Goal: Information Seeking & Learning: Check status

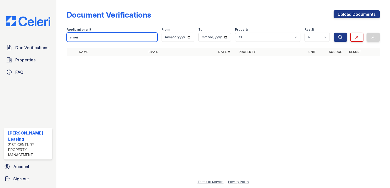
click at [81, 37] on input "yiwei" at bounding box center [112, 37] width 91 height 9
type input "1552 vistagrand"
click at [334, 33] on button "Search" at bounding box center [340, 37] width 13 height 9
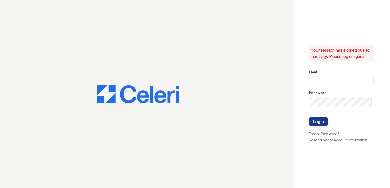
type input "latanya@21stcenturypm.com"
click at [324, 126] on button "Login" at bounding box center [318, 122] width 19 height 8
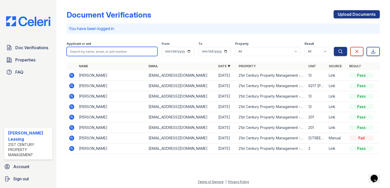
click at [103, 52] on input "search" at bounding box center [112, 51] width 91 height 9
type input "1552 vistagrand"
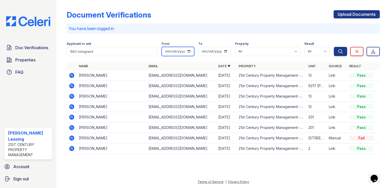
click at [334, 47] on button "Search" at bounding box center [340, 51] width 13 height 9
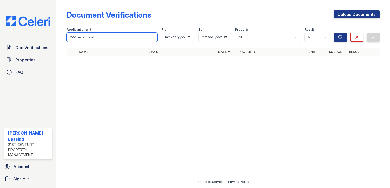
type input "1552 vista Grand"
click at [334, 33] on button "Search" at bounding box center [340, 37] width 13 height 9
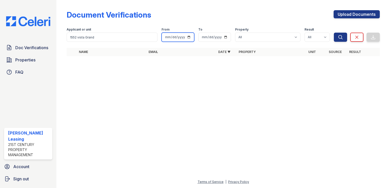
click at [190, 36] on input "date" at bounding box center [178, 37] width 33 height 9
type input "2025-09-25"
click at [226, 36] on input "date" at bounding box center [214, 37] width 33 height 9
type input "2025-09-26"
click at [338, 36] on icon "submit" at bounding box center [340, 37] width 5 height 5
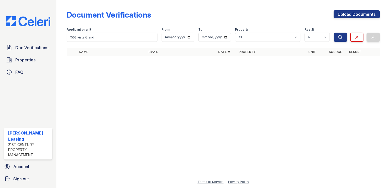
click at [338, 36] on icon "submit" at bounding box center [340, 37] width 5 height 5
click at [25, 60] on span "Properties" at bounding box center [25, 60] width 20 height 6
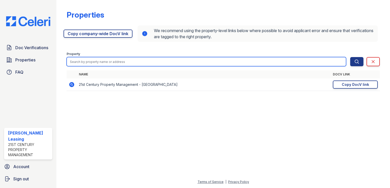
click at [148, 65] on input "search" at bounding box center [206, 61] width 279 height 9
type input "1552"
click at [350, 57] on button "Search" at bounding box center [356, 61] width 13 height 9
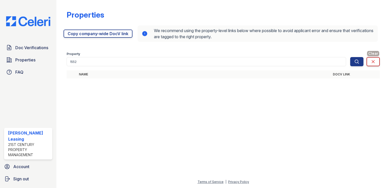
click at [370, 64] on link "Clear" at bounding box center [372, 61] width 13 height 9
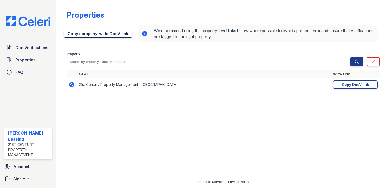
click at [90, 31] on link "Copy company-wide DocV link" at bounding box center [98, 34] width 69 height 8
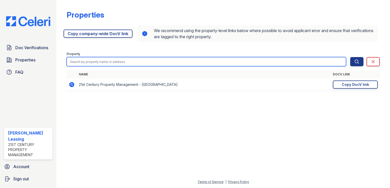
click at [101, 64] on input "search" at bounding box center [206, 61] width 279 height 9
type input "1552"
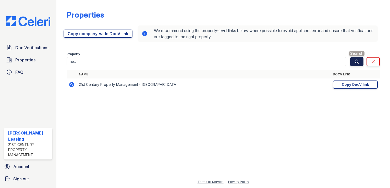
click at [361, 63] on button "Search" at bounding box center [356, 61] width 13 height 9
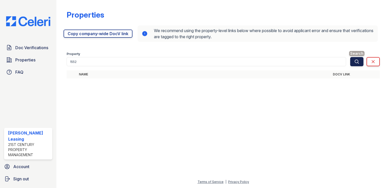
click at [359, 63] on icon "submit" at bounding box center [356, 61] width 5 height 5
click at [29, 61] on span "Properties" at bounding box center [25, 60] width 20 height 6
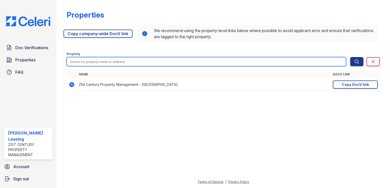
click at [96, 59] on input "search" at bounding box center [206, 61] width 279 height 9
type input "1552"
click at [350, 57] on button "Search" at bounding box center [356, 61] width 13 height 9
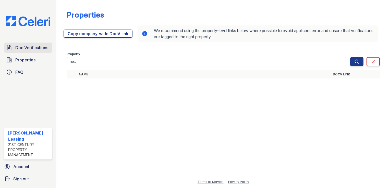
click at [31, 47] on span "Doc Verifications" at bounding box center [31, 48] width 33 height 6
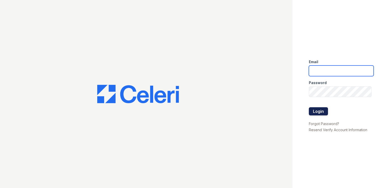
type input "latanya@21stcenturypm.com"
click at [315, 114] on button "Login" at bounding box center [318, 111] width 19 height 8
